Goal: Information Seeking & Learning: Learn about a topic

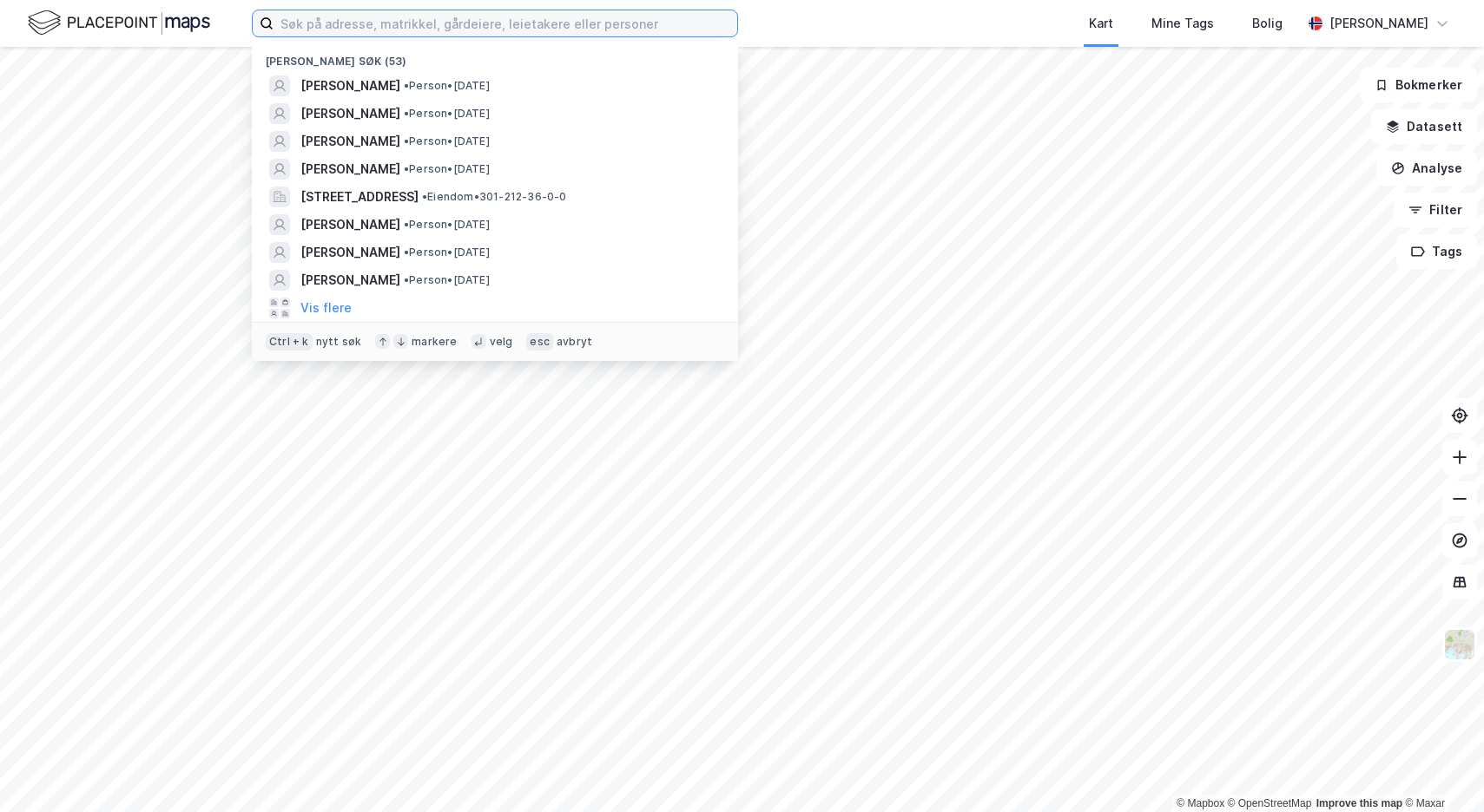
click at [354, 21] on input at bounding box center [505, 23] width 464 height 26
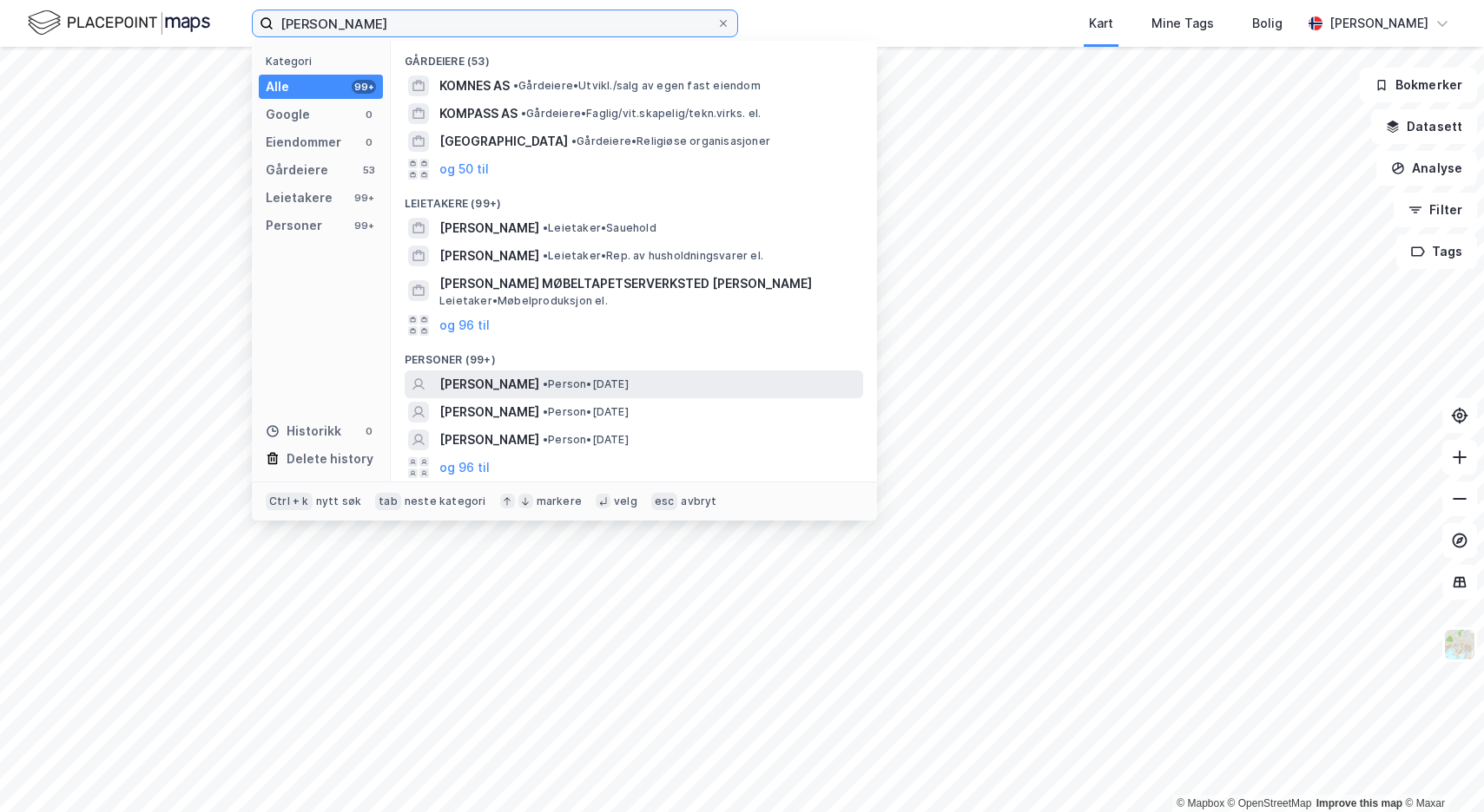
type input "[PERSON_NAME]"
click at [507, 382] on span "[PERSON_NAME]" at bounding box center [490, 385] width 100 height 21
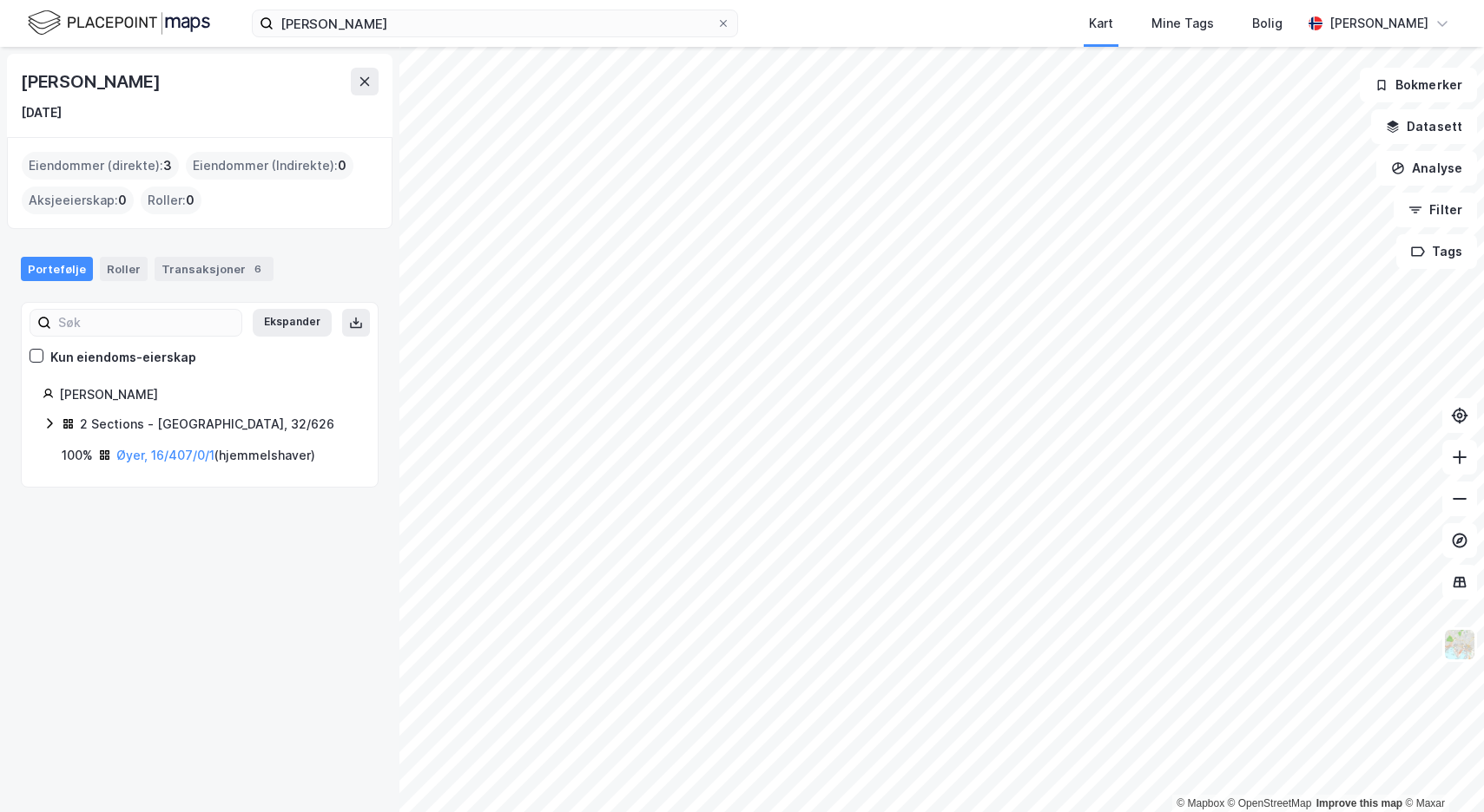
click at [125, 165] on div "Eiendommer (direkte) : 3" at bounding box center [101, 166] width 157 height 28
click at [180, 268] on div "Transaksjoner 6" at bounding box center [214, 268] width 119 height 24
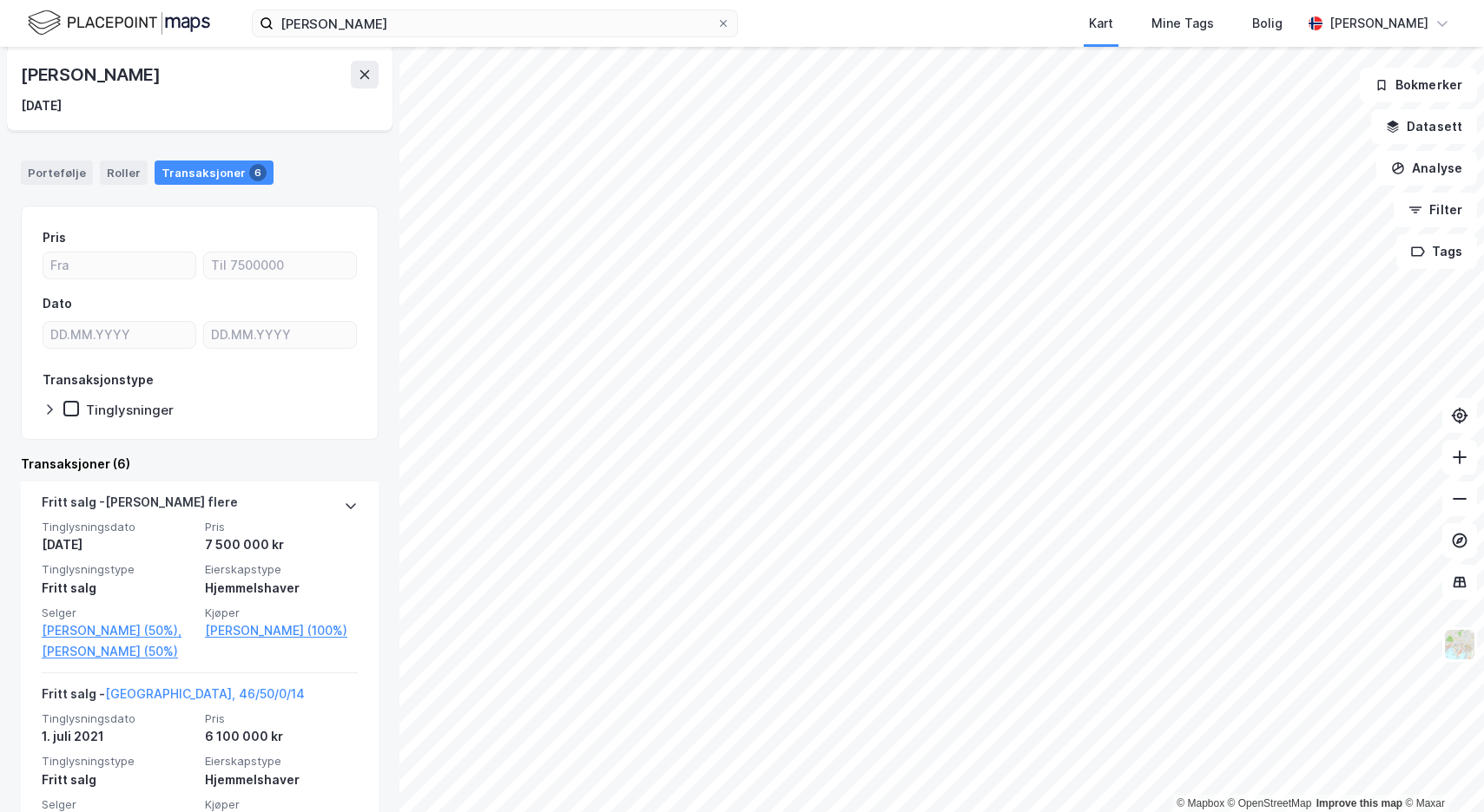
scroll to position [88, 0]
